Goal: Task Accomplishment & Management: Use online tool/utility

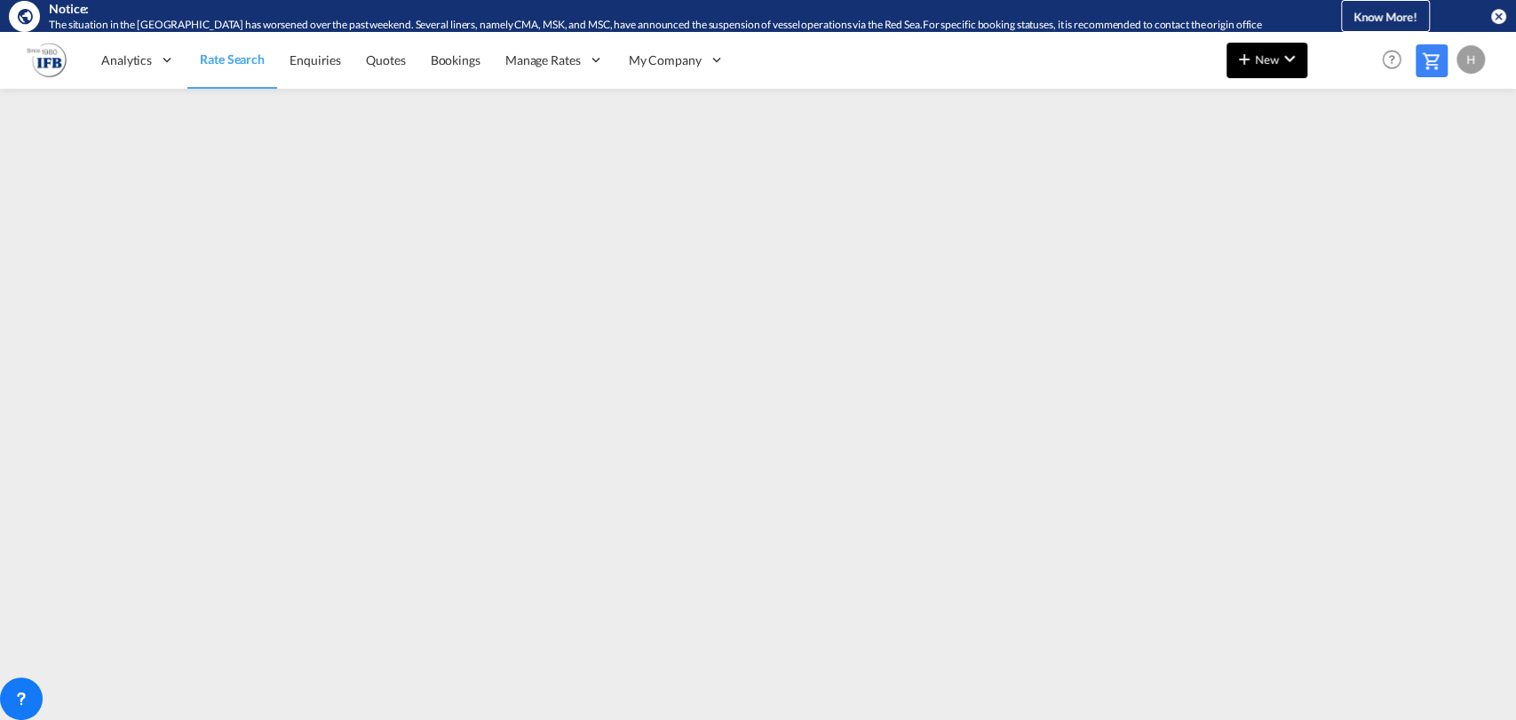
click at [1228, 67] on button "New" at bounding box center [1266, 61] width 81 height 36
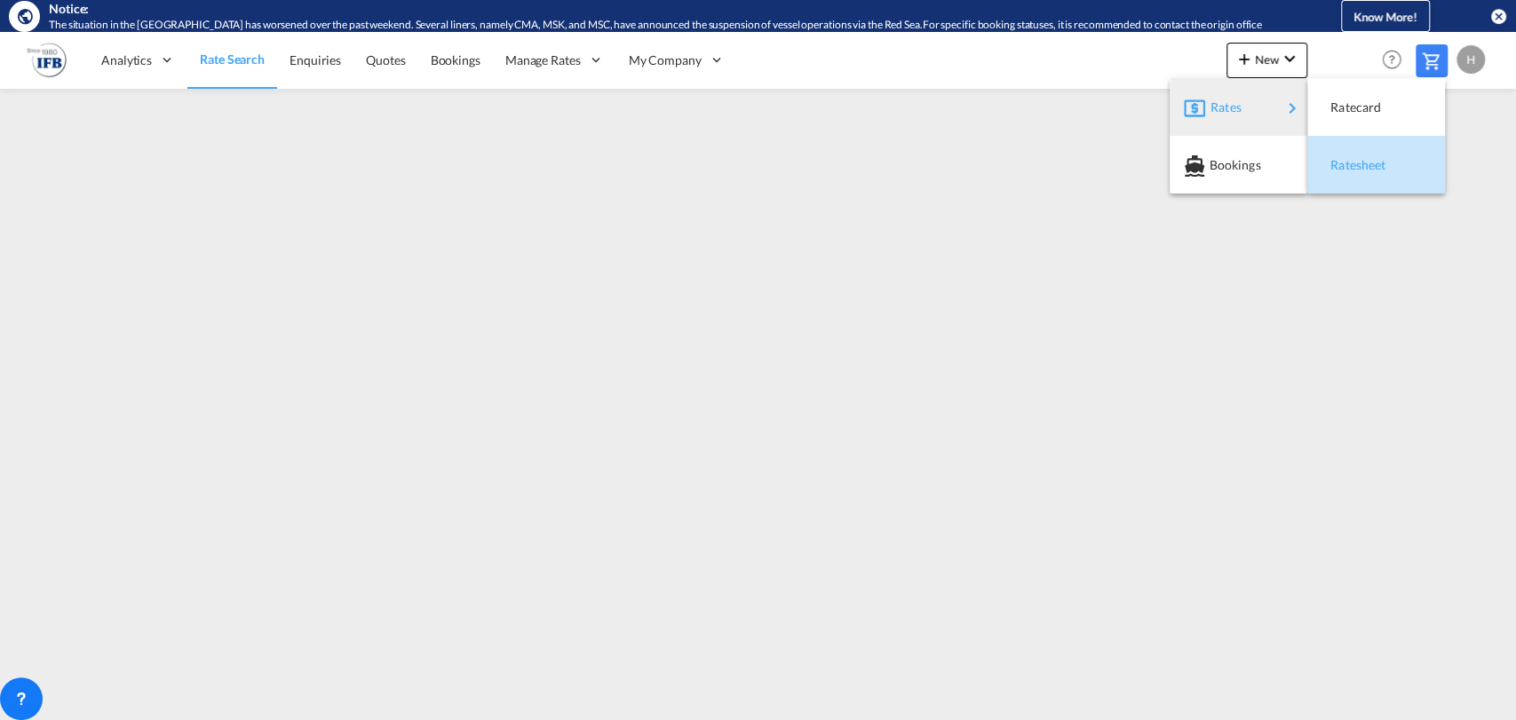
click at [1342, 159] on span "Ratesheet" at bounding box center [1340, 165] width 20 height 36
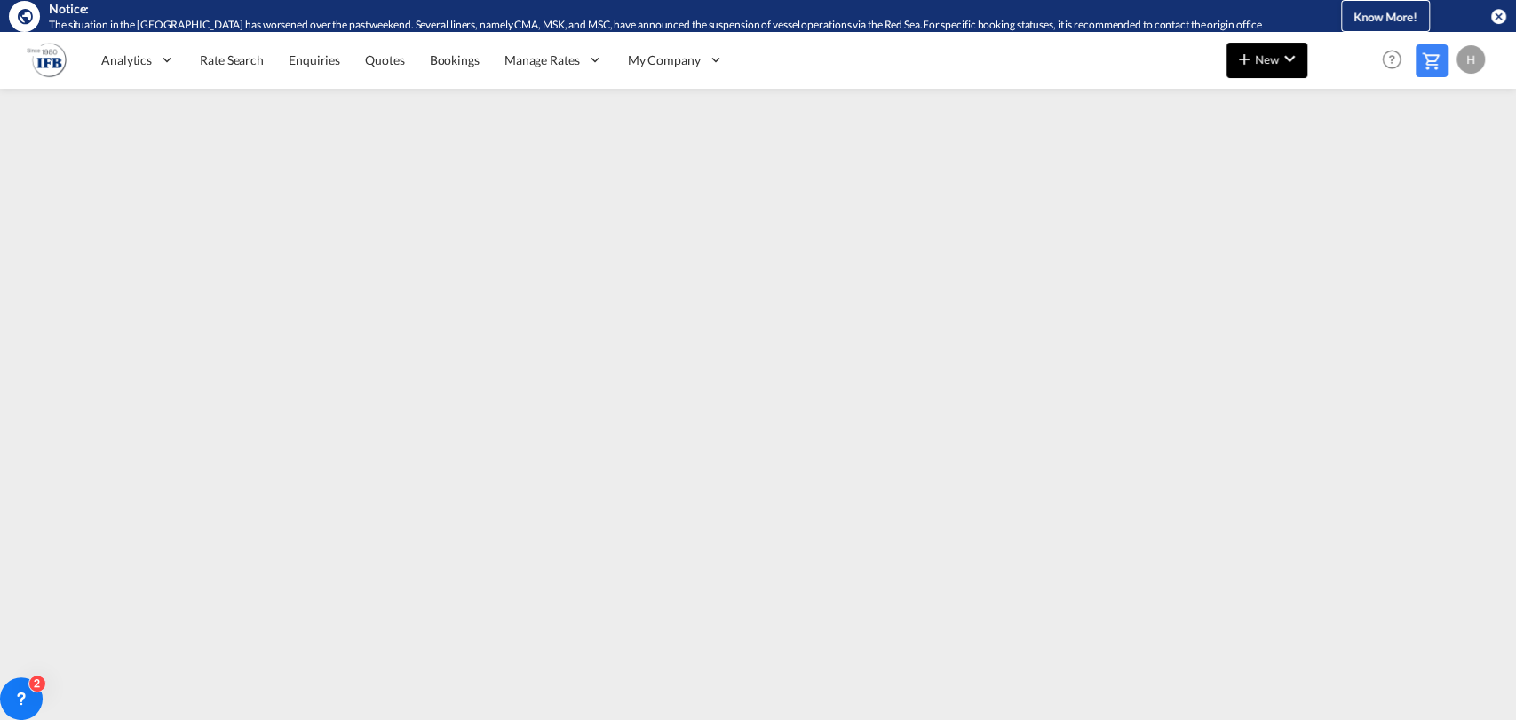
click at [1264, 54] on span "New" at bounding box center [1266, 59] width 67 height 14
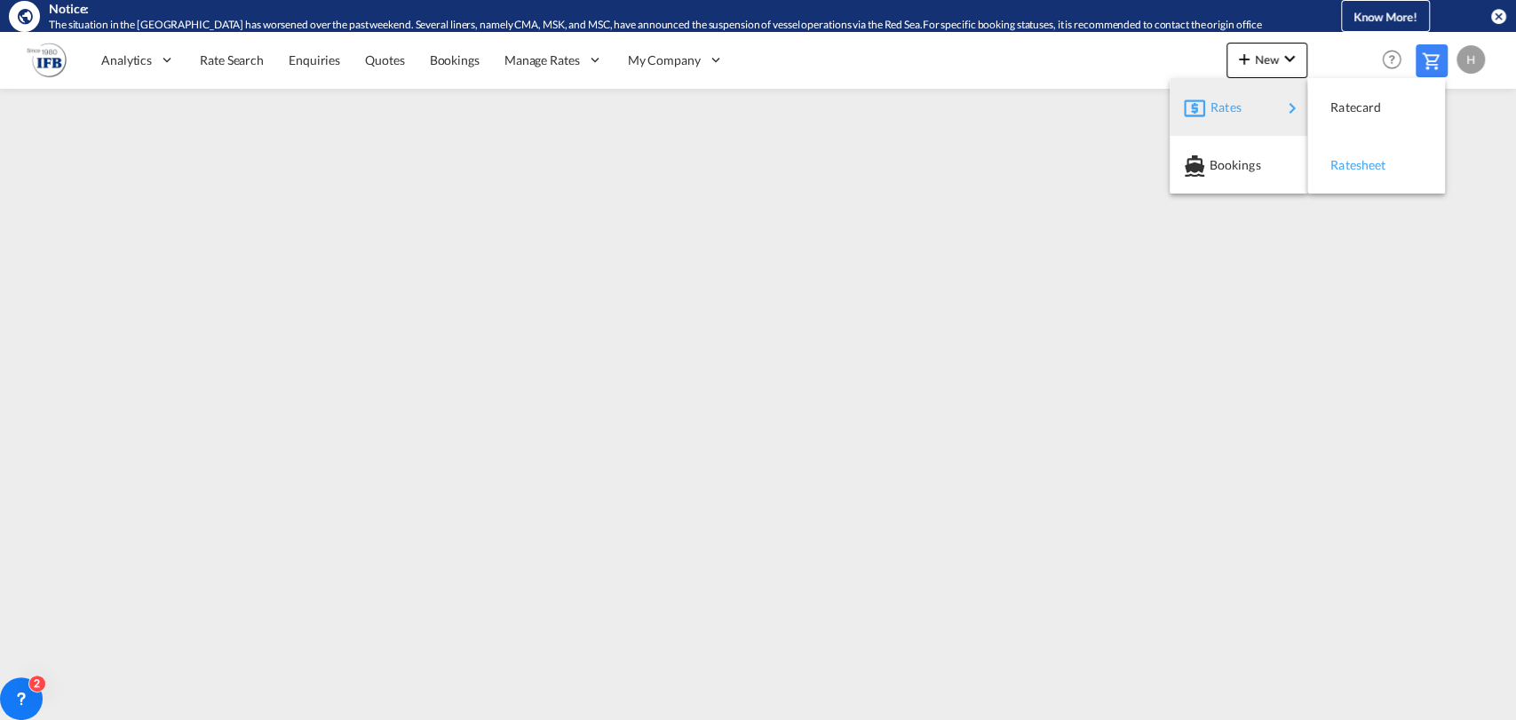
click at [1344, 178] on span "Ratesheet" at bounding box center [1340, 165] width 20 height 36
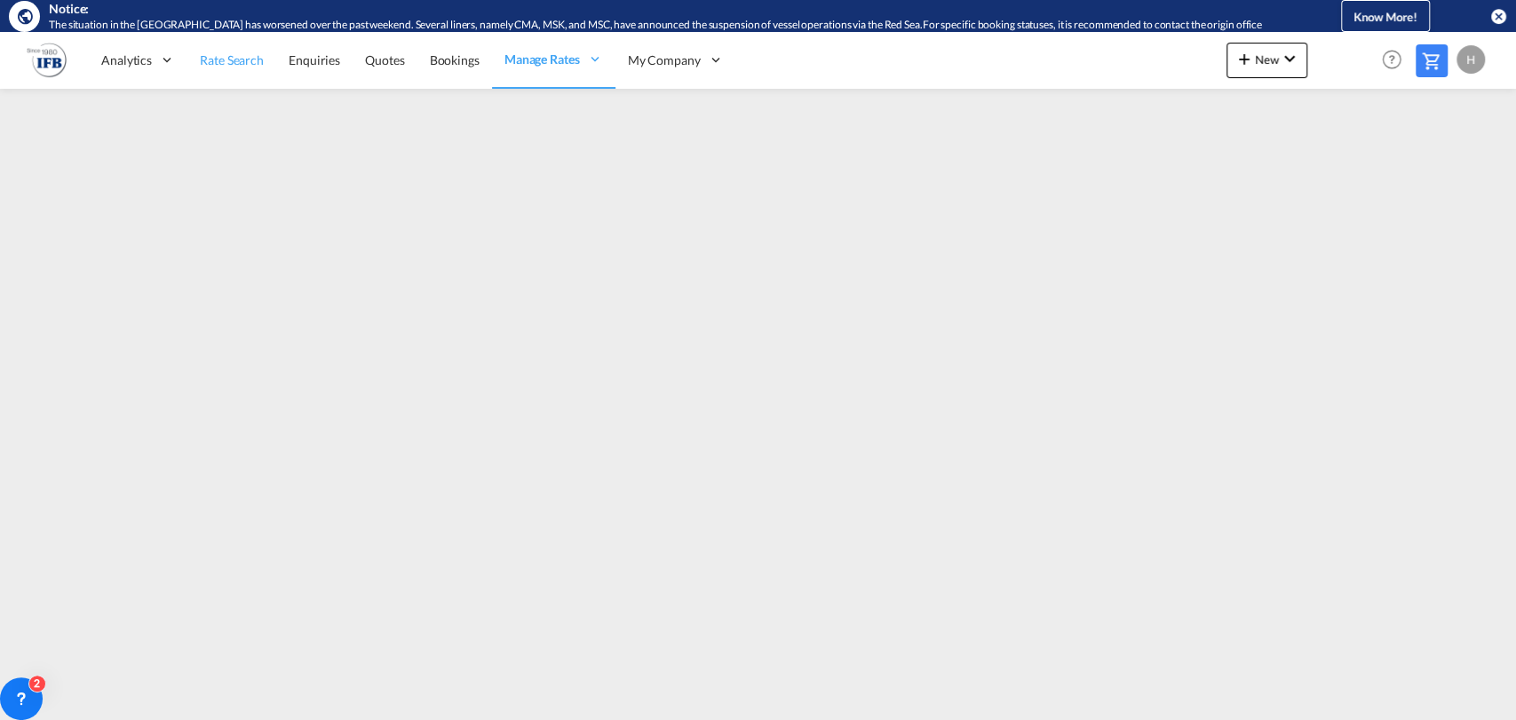
click at [218, 59] on span "Rate Search" at bounding box center [232, 59] width 64 height 15
click at [245, 51] on span "Rate Search" at bounding box center [232, 58] width 65 height 15
click at [1259, 59] on span "New" at bounding box center [1266, 59] width 67 height 14
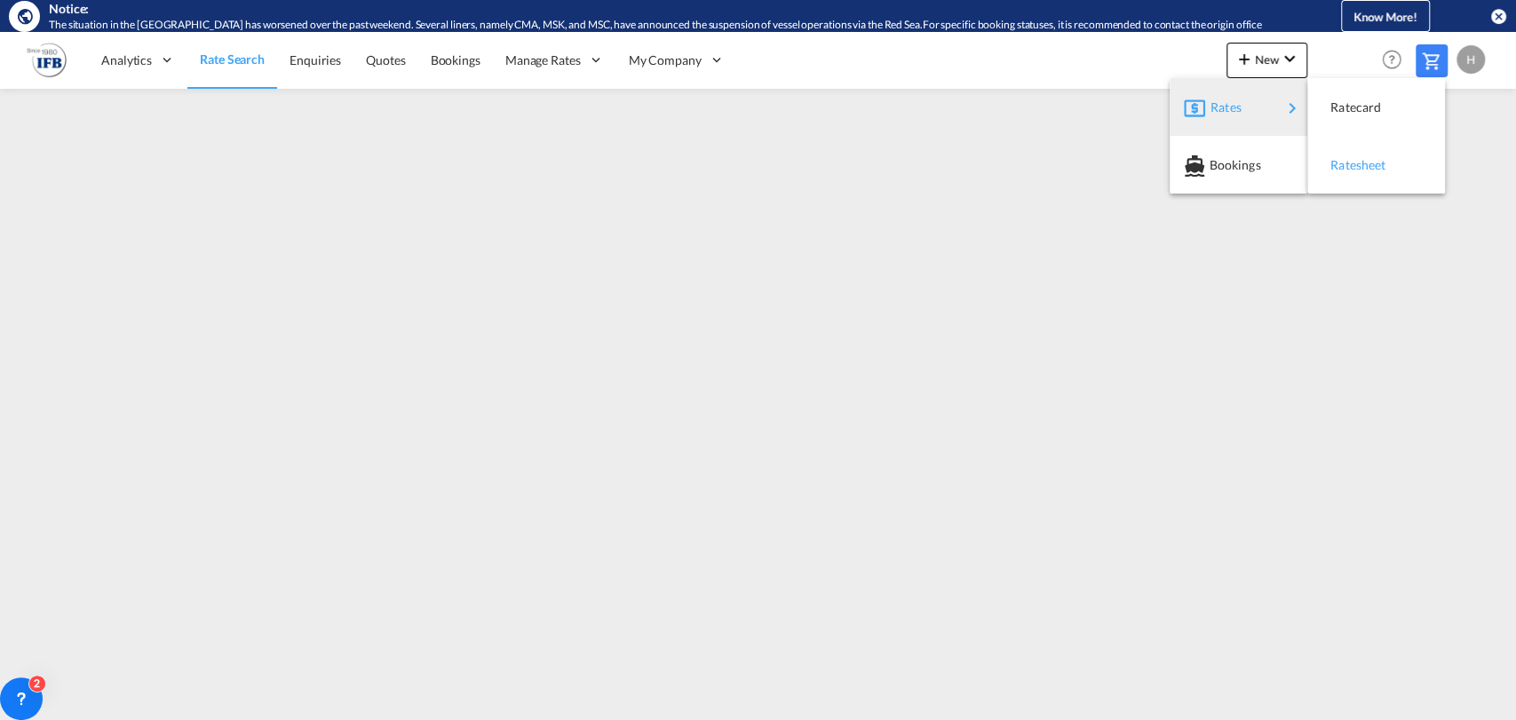
click at [1335, 159] on span "Ratesheet" at bounding box center [1340, 165] width 20 height 36
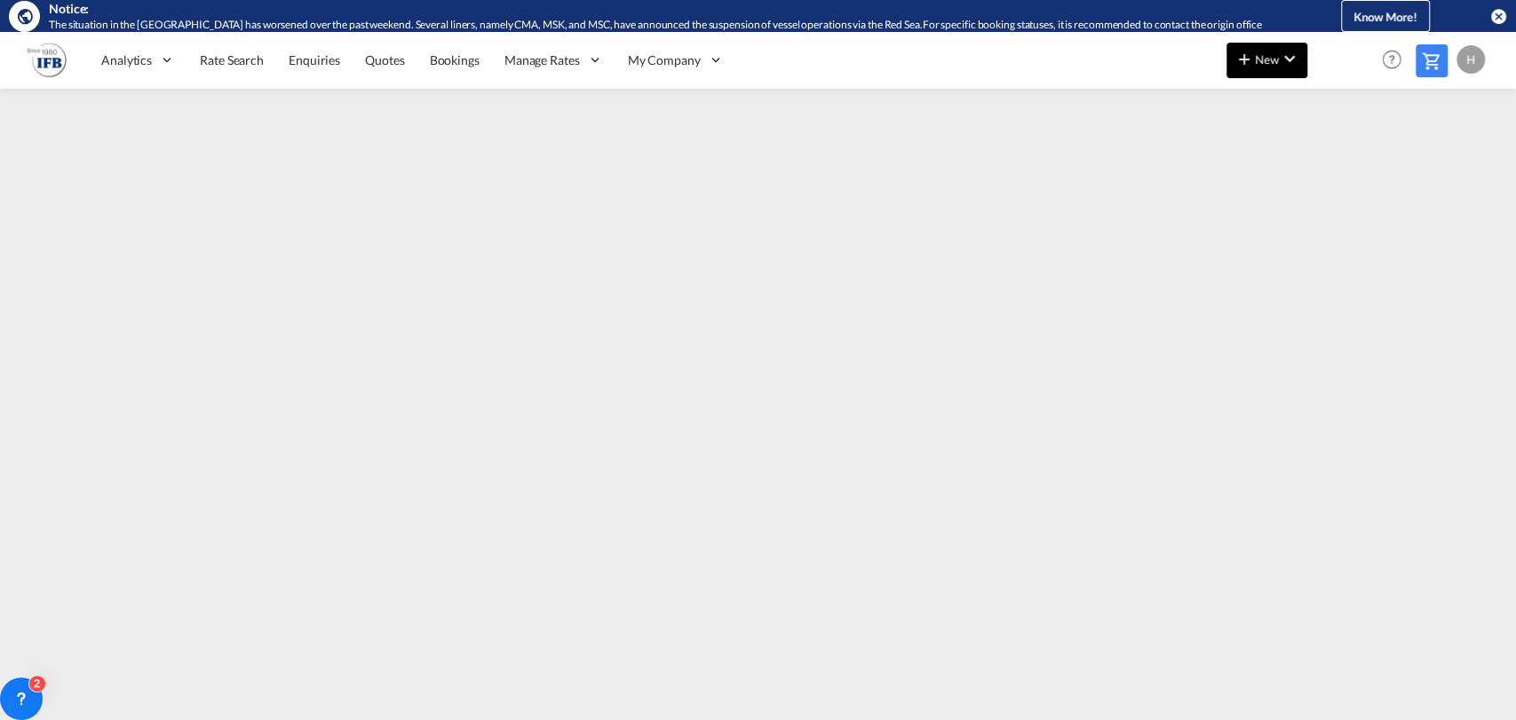
click at [1254, 50] on md-icon "icon-plus 400-fg" at bounding box center [1243, 58] width 21 height 21
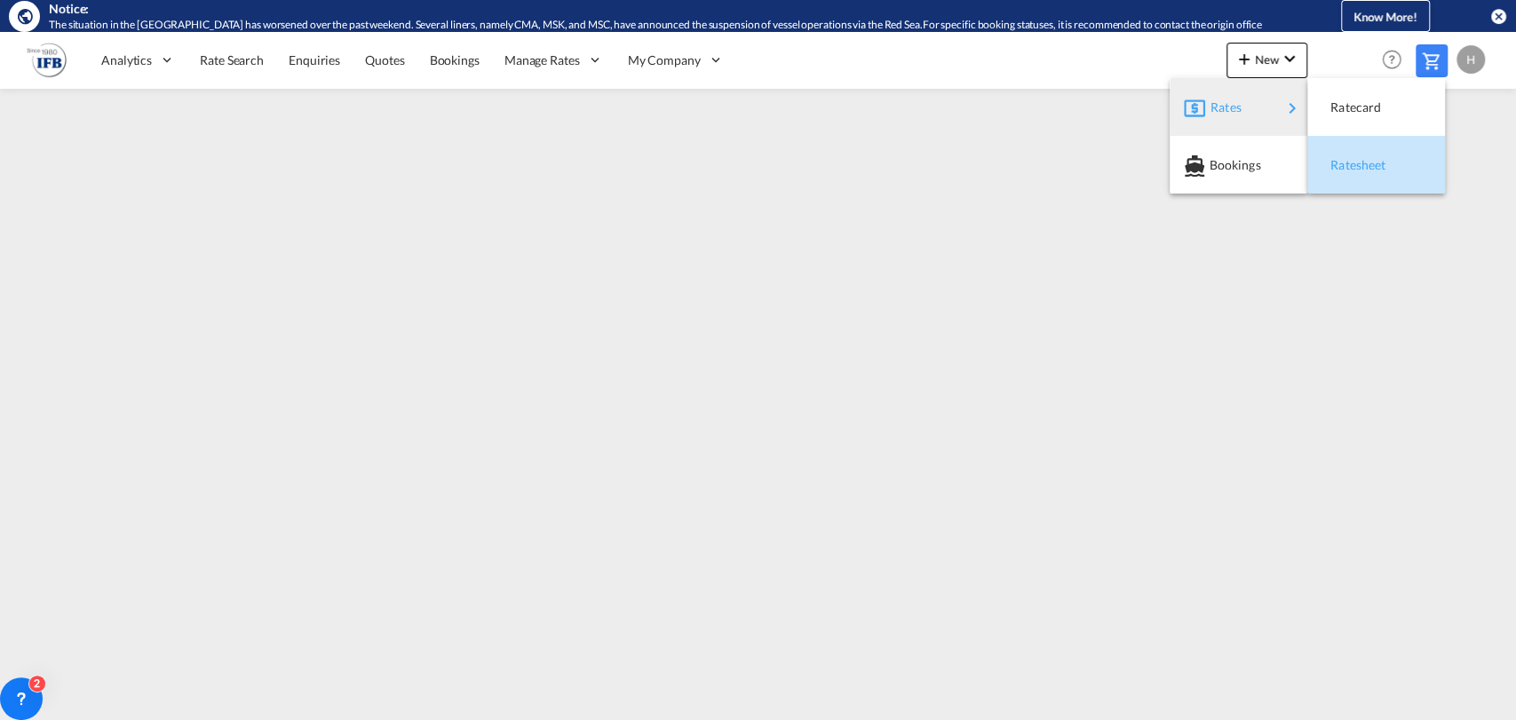
click at [1343, 175] on span "Ratesheet" at bounding box center [1340, 165] width 20 height 36
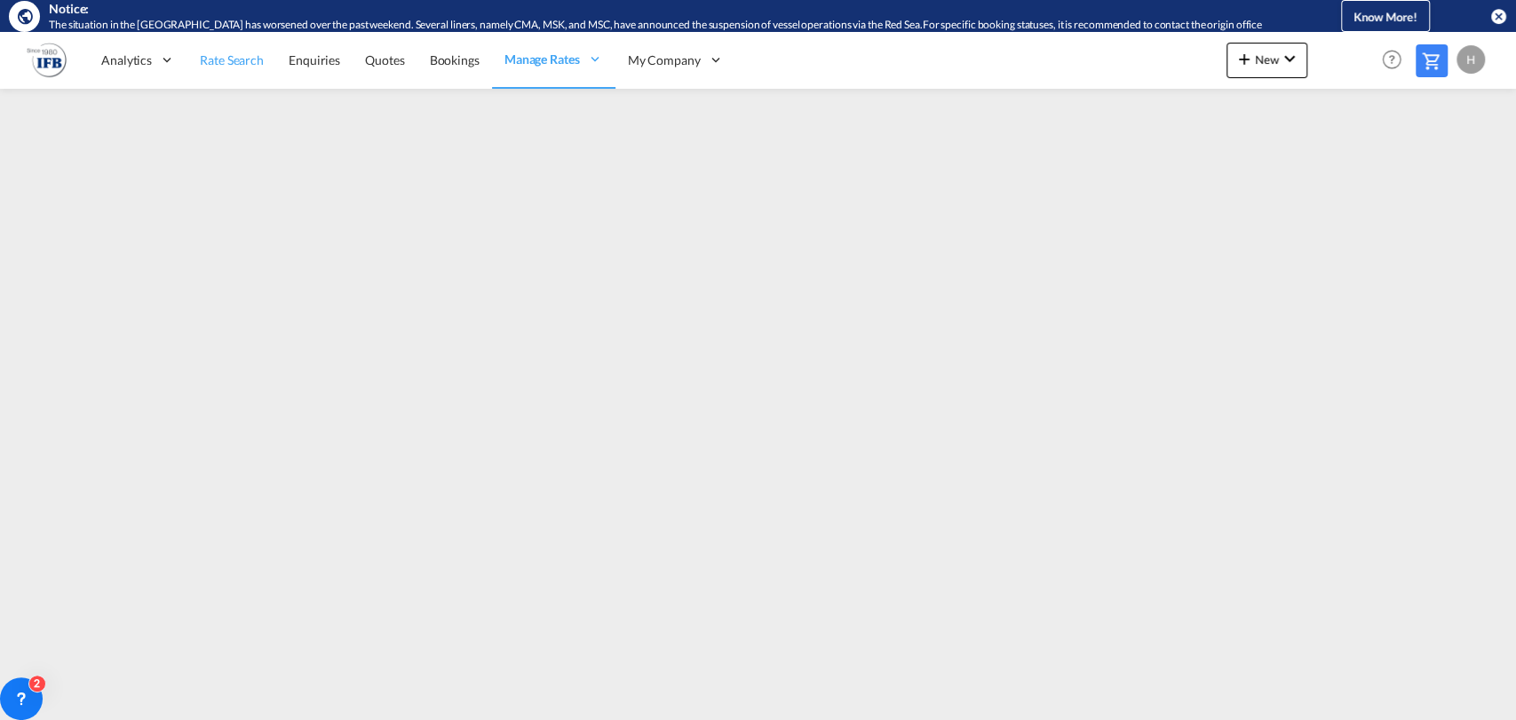
click at [221, 59] on span "Rate Search" at bounding box center [232, 59] width 64 height 15
click at [1239, 56] on md-icon "icon-plus 400-fg" at bounding box center [1243, 58] width 21 height 21
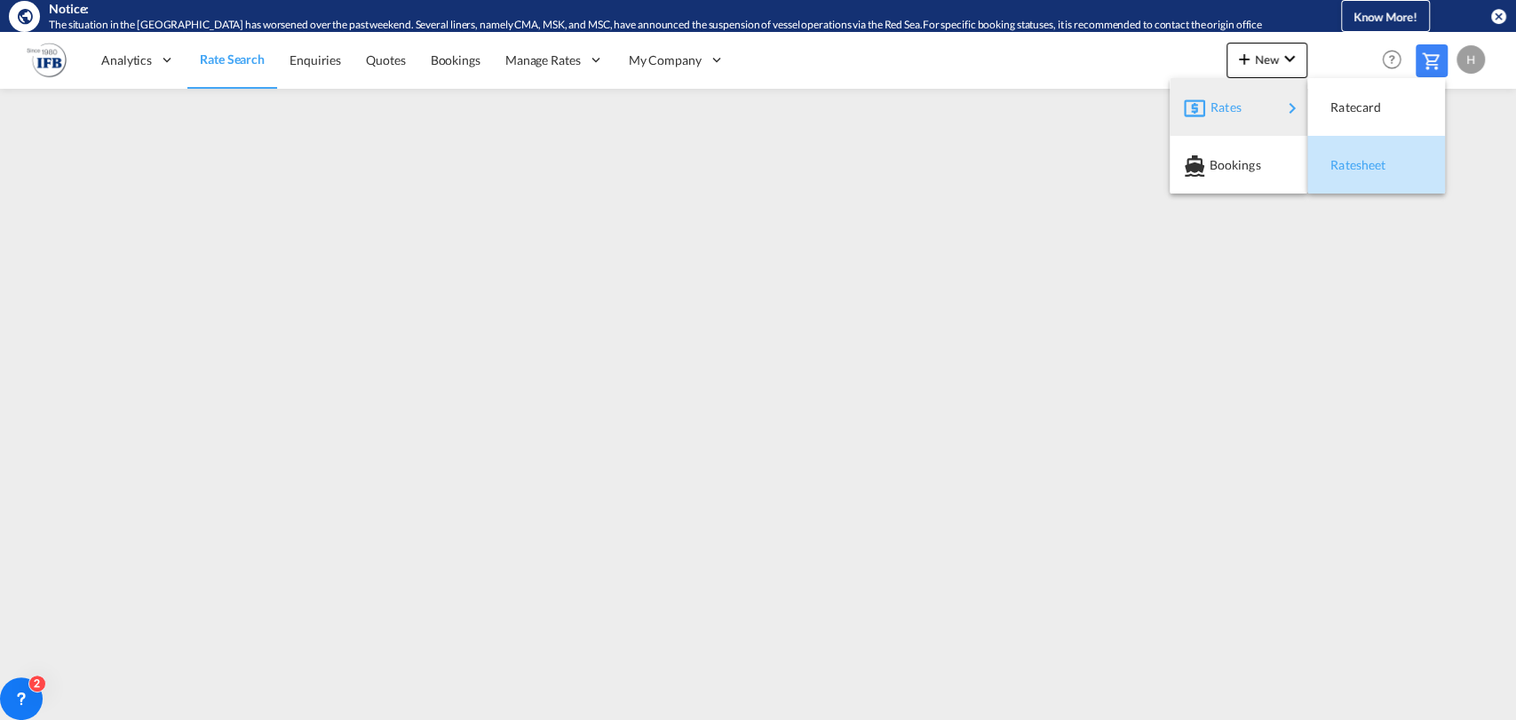
click at [1342, 162] on span "Ratesheet" at bounding box center [1340, 165] width 20 height 36
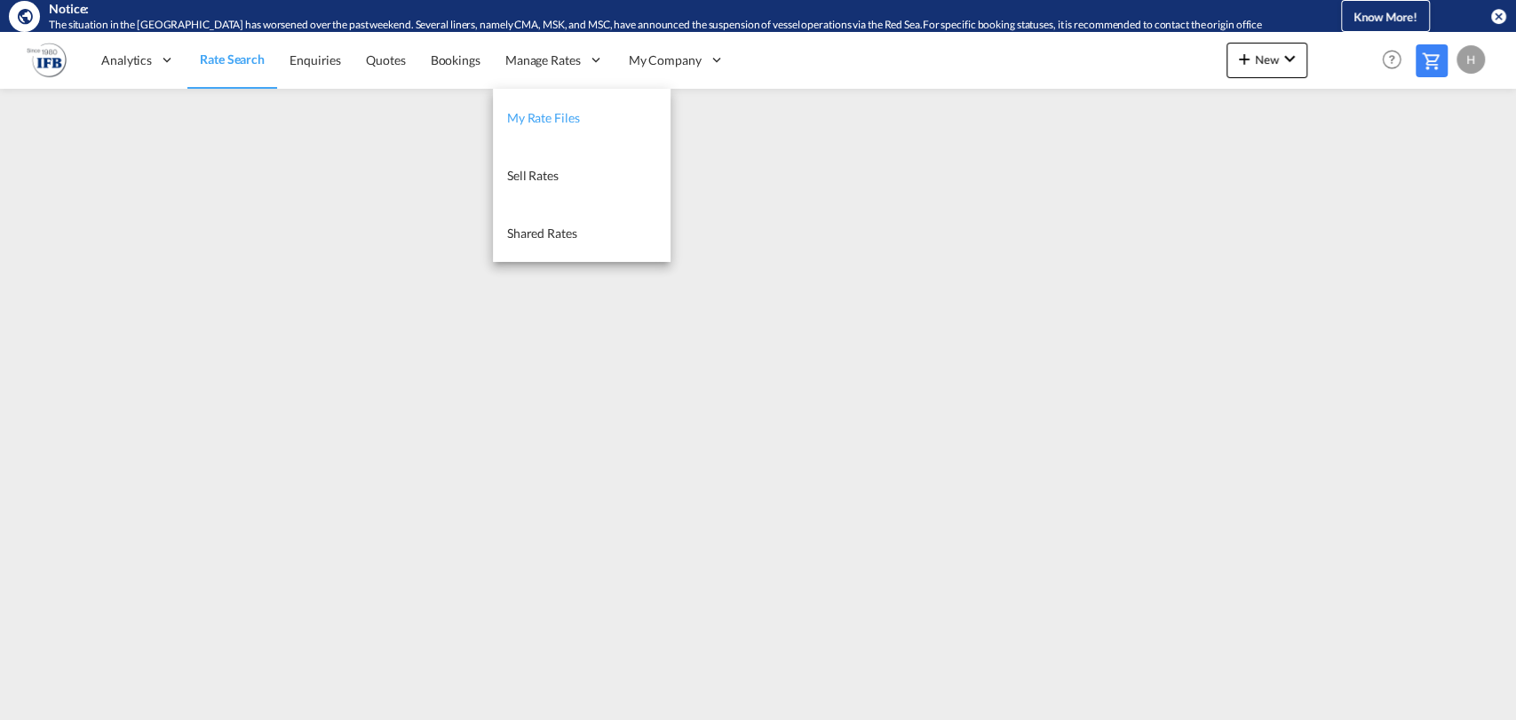
click at [543, 115] on span "My Rate Files" at bounding box center [543, 117] width 73 height 15
click at [653, 122] on link "My Rate Files" at bounding box center [581, 118] width 178 height 58
click at [580, 53] on div "Manage Rates" at bounding box center [553, 60] width 123 height 58
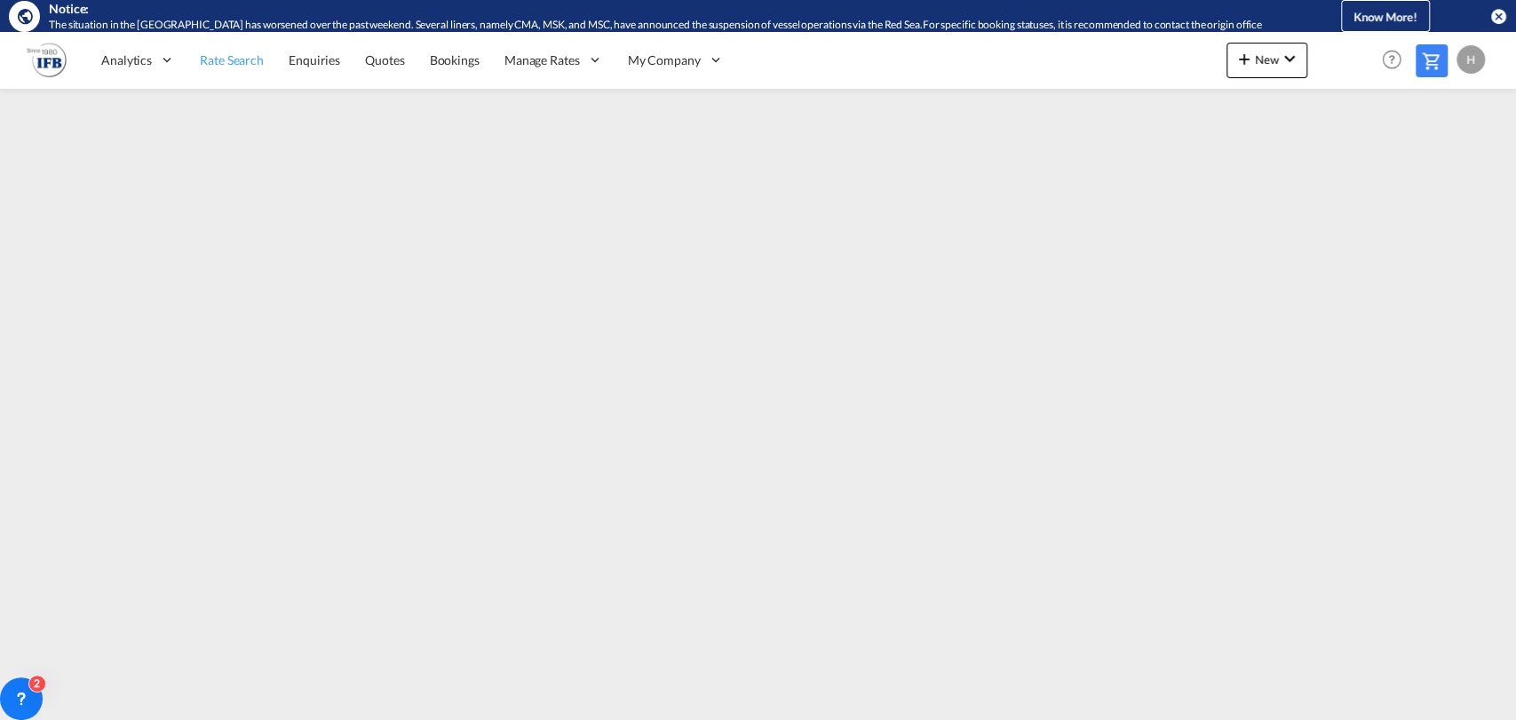
click at [226, 66] on span "Rate Search" at bounding box center [232, 59] width 64 height 15
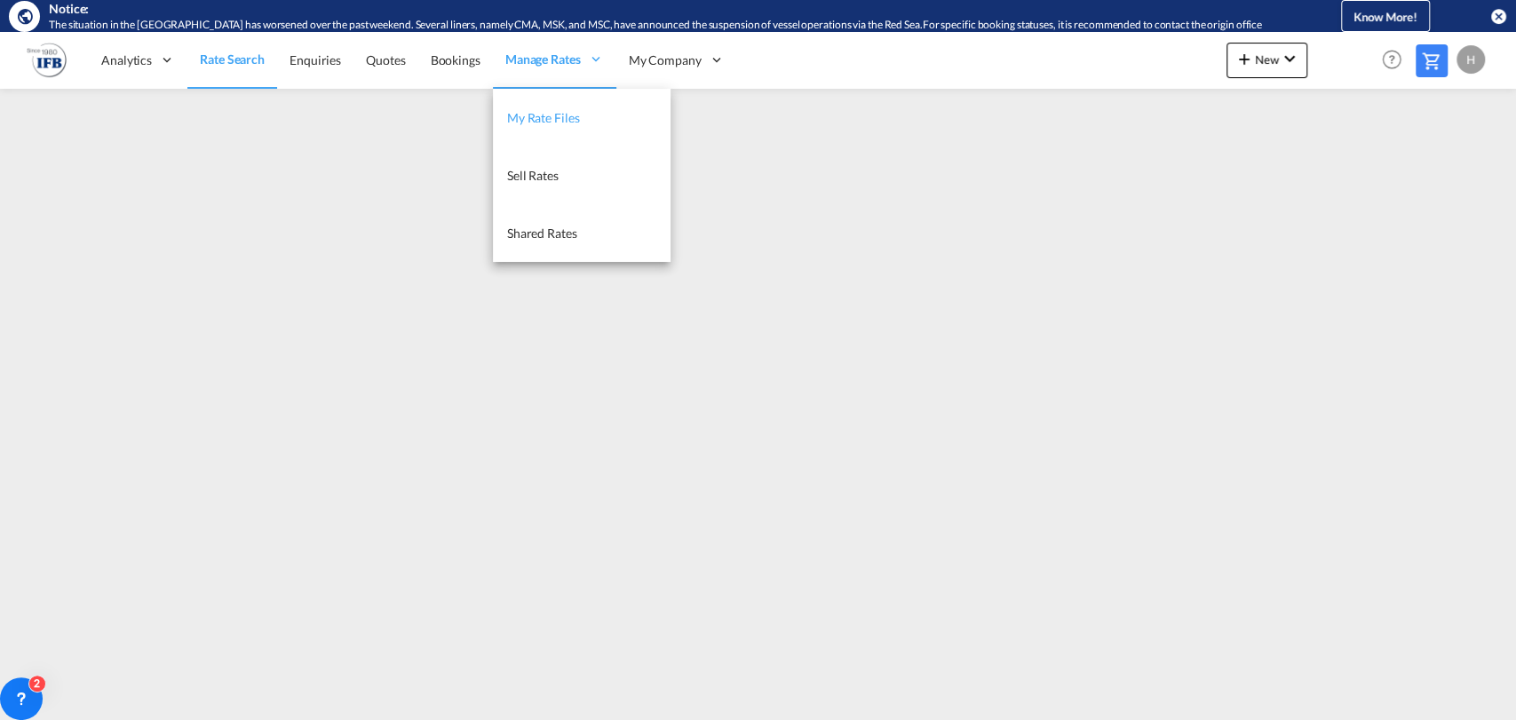
click at [526, 115] on span "My Rate Files" at bounding box center [543, 117] width 73 height 15
click at [533, 106] on link "My Rate Files" at bounding box center [582, 118] width 178 height 58
